Goal: Task Accomplishment & Management: Manage account settings

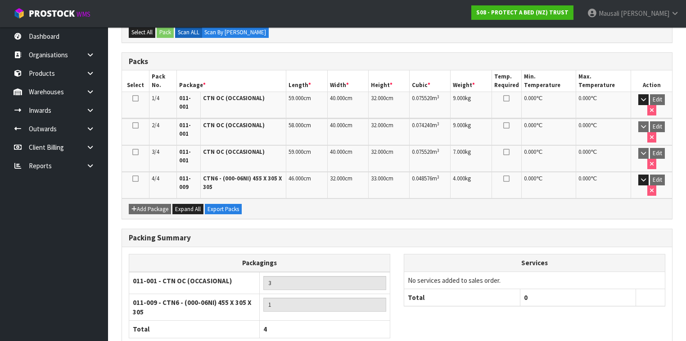
scroll to position [251, 0]
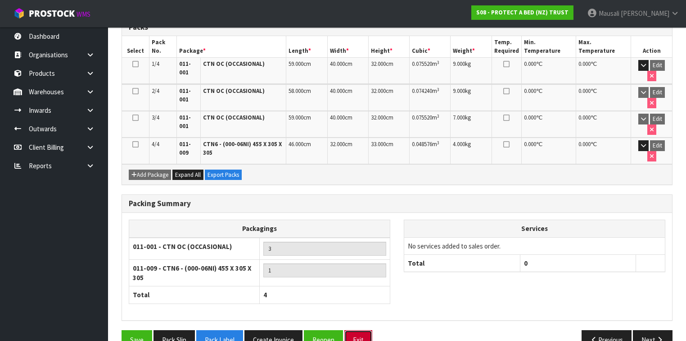
click at [363, 330] on button "Exit" at bounding box center [359, 339] width 28 height 19
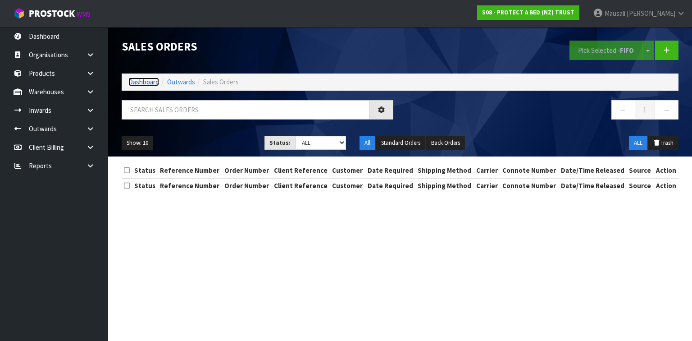
click at [153, 82] on link "Dashboard" at bounding box center [143, 81] width 31 height 9
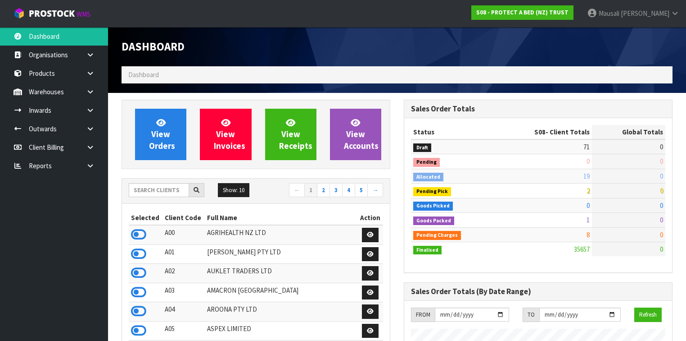
scroll to position [737, 282]
click at [144, 189] on input "text" at bounding box center [159, 190] width 60 height 14
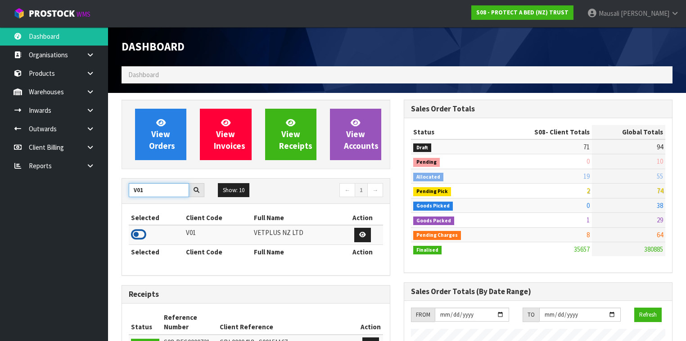
type input "V01"
click at [136, 232] on icon at bounding box center [138, 234] width 15 height 14
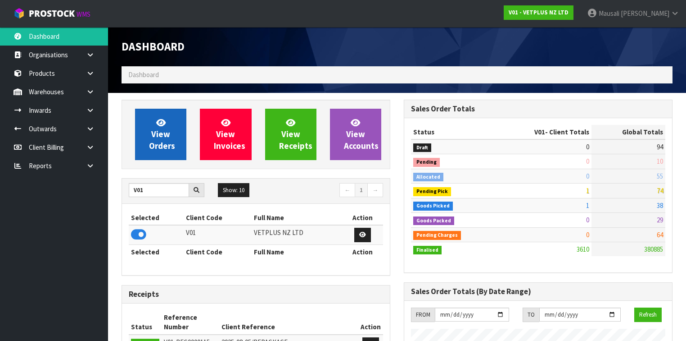
scroll to position [679, 282]
click at [160, 142] on span "View Orders" at bounding box center [162, 134] width 26 height 34
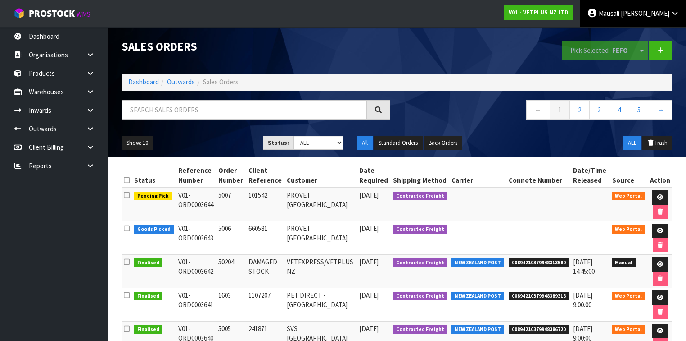
click at [663, 26] on link "Mausali Tito" at bounding box center [634, 13] width 106 height 27
click at [663, 36] on link "Logout" at bounding box center [650, 36] width 71 height 12
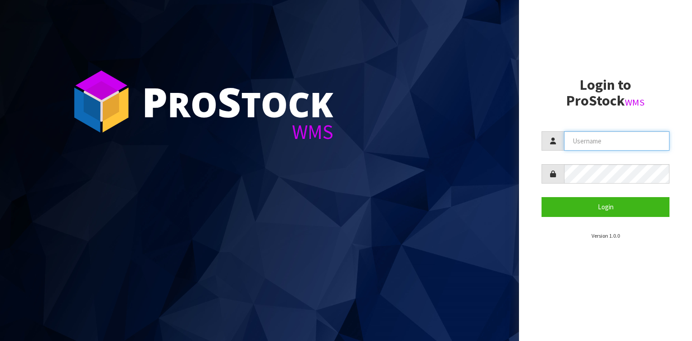
click at [591, 146] on input "text" at bounding box center [616, 140] width 105 height 19
type input "[PERSON_NAME]"
click at [541, 197] on button "Login" at bounding box center [605, 206] width 128 height 19
